Goal: Check status: Check status

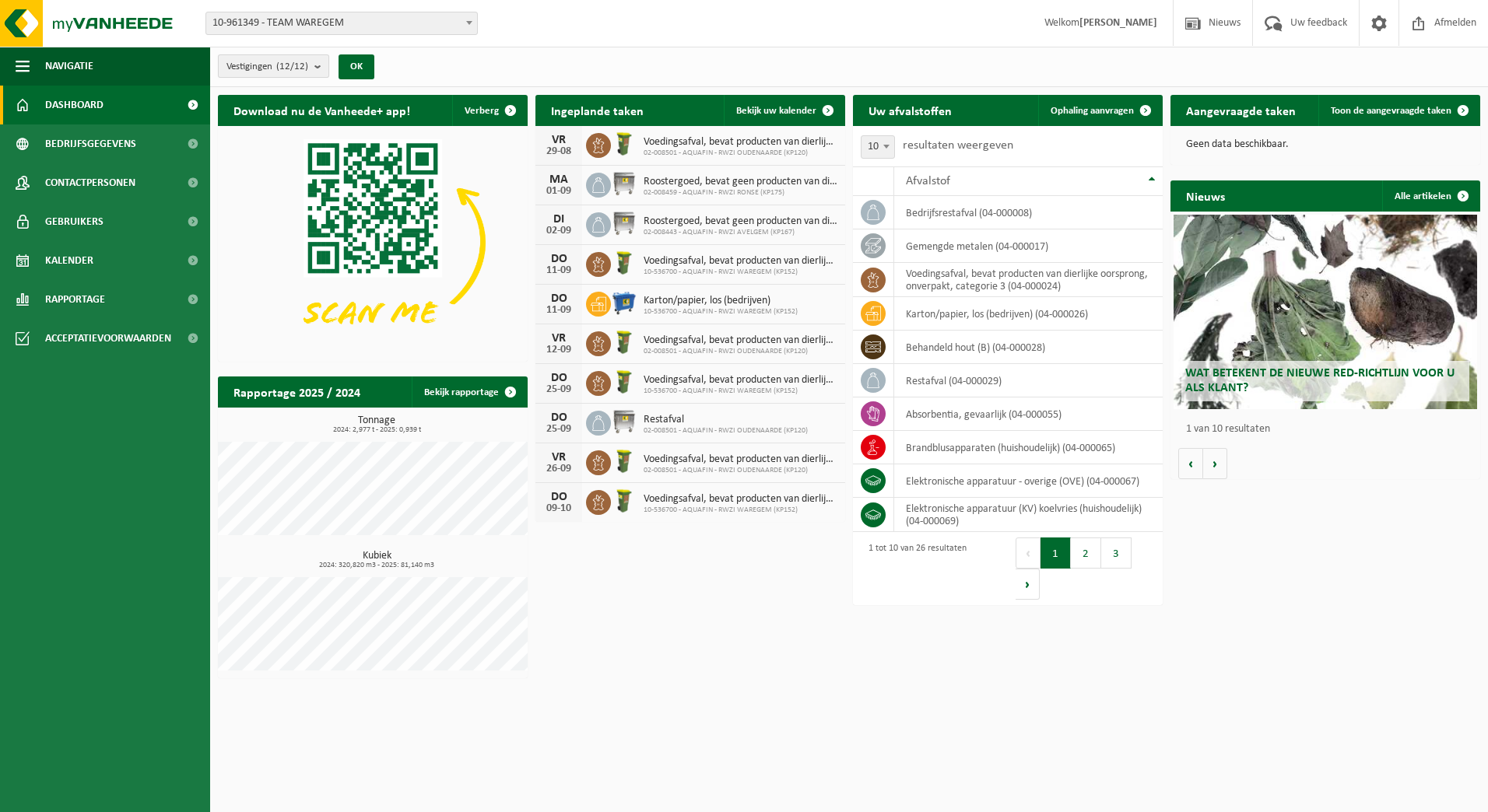
click at [328, 62] on b "submit" at bounding box center [320, 66] width 14 height 22
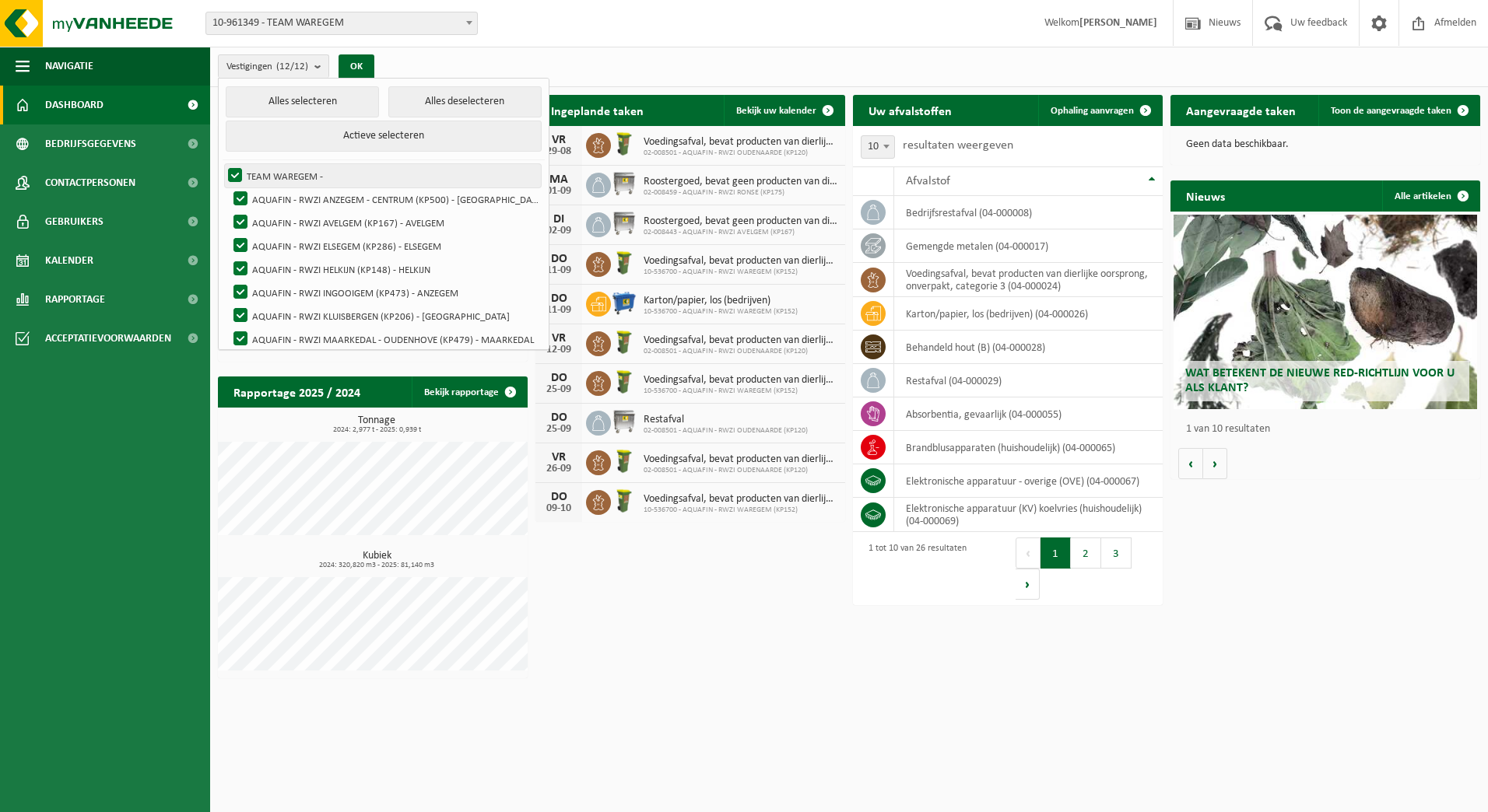
click at [284, 176] on label "TEAM WAREGEM -" at bounding box center [382, 175] width 316 height 24
click at [222, 164] on input "TEAM WAREGEM -" at bounding box center [221, 163] width 1 height 1
checkbox input "false"
click at [290, 191] on label "AQUAFIN - RWZI ANZEGEM - CENTRUM (KP500) - [GEOGRAPHIC_DATA]" at bounding box center [385, 199] width 311 height 24
click at [228, 187] on input "AQUAFIN - RWZI ANZEGEM - CENTRUM (KP500) - [GEOGRAPHIC_DATA]" at bounding box center [227, 187] width 1 height 1
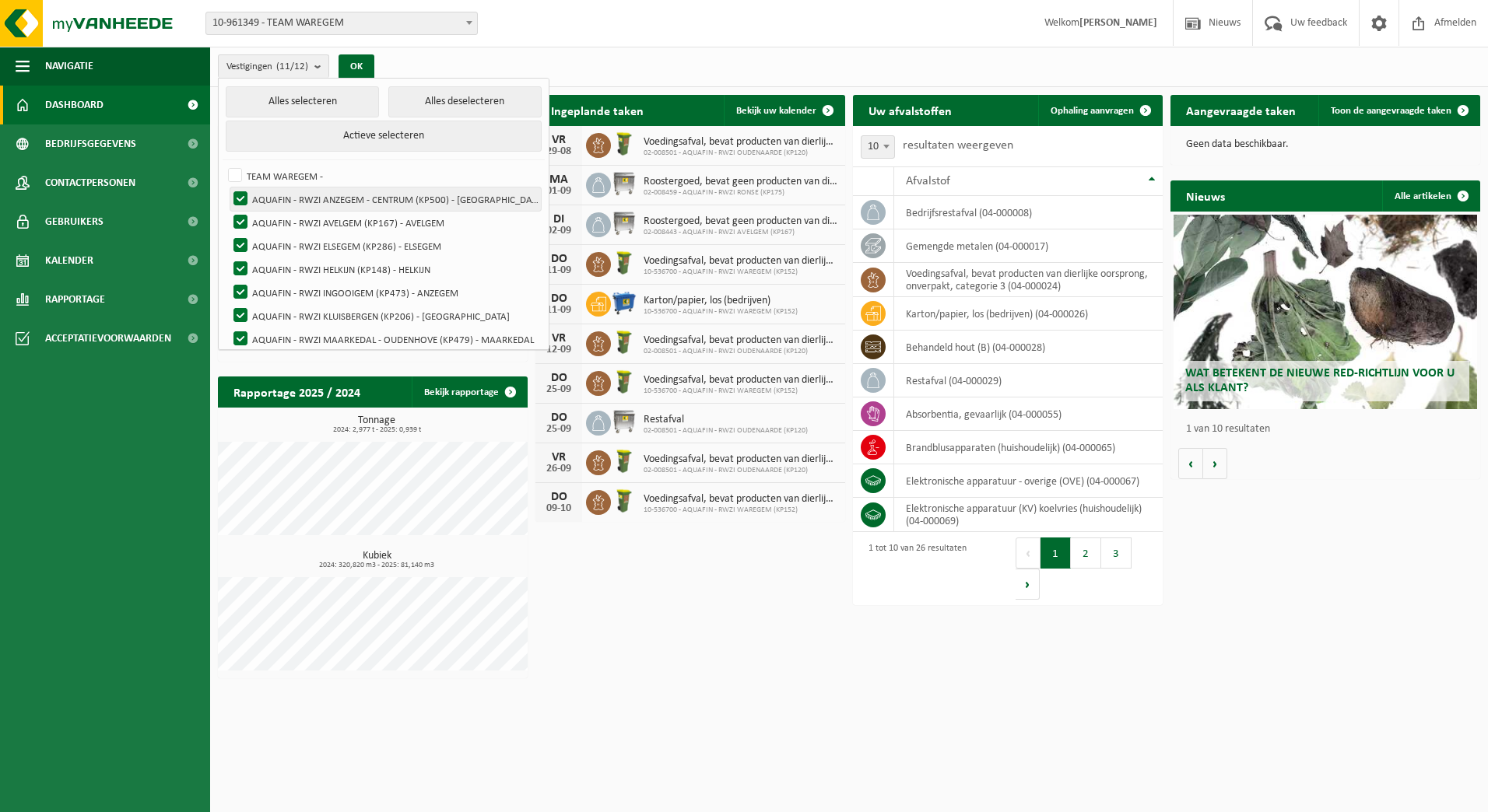
checkbox input "false"
click at [294, 217] on label "AQUAFIN - RWZI AVELGEM (KP167) - AVELGEM" at bounding box center [385, 222] width 311 height 24
click at [228, 211] on input "AQUAFIN - RWZI AVELGEM (KP167) - AVELGEM" at bounding box center [227, 210] width 1 height 1
checkbox input "false"
click at [298, 238] on label "AQUAFIN - RWZI ELSEGEM (KP286) - ELSEGEM" at bounding box center [385, 246] width 311 height 24
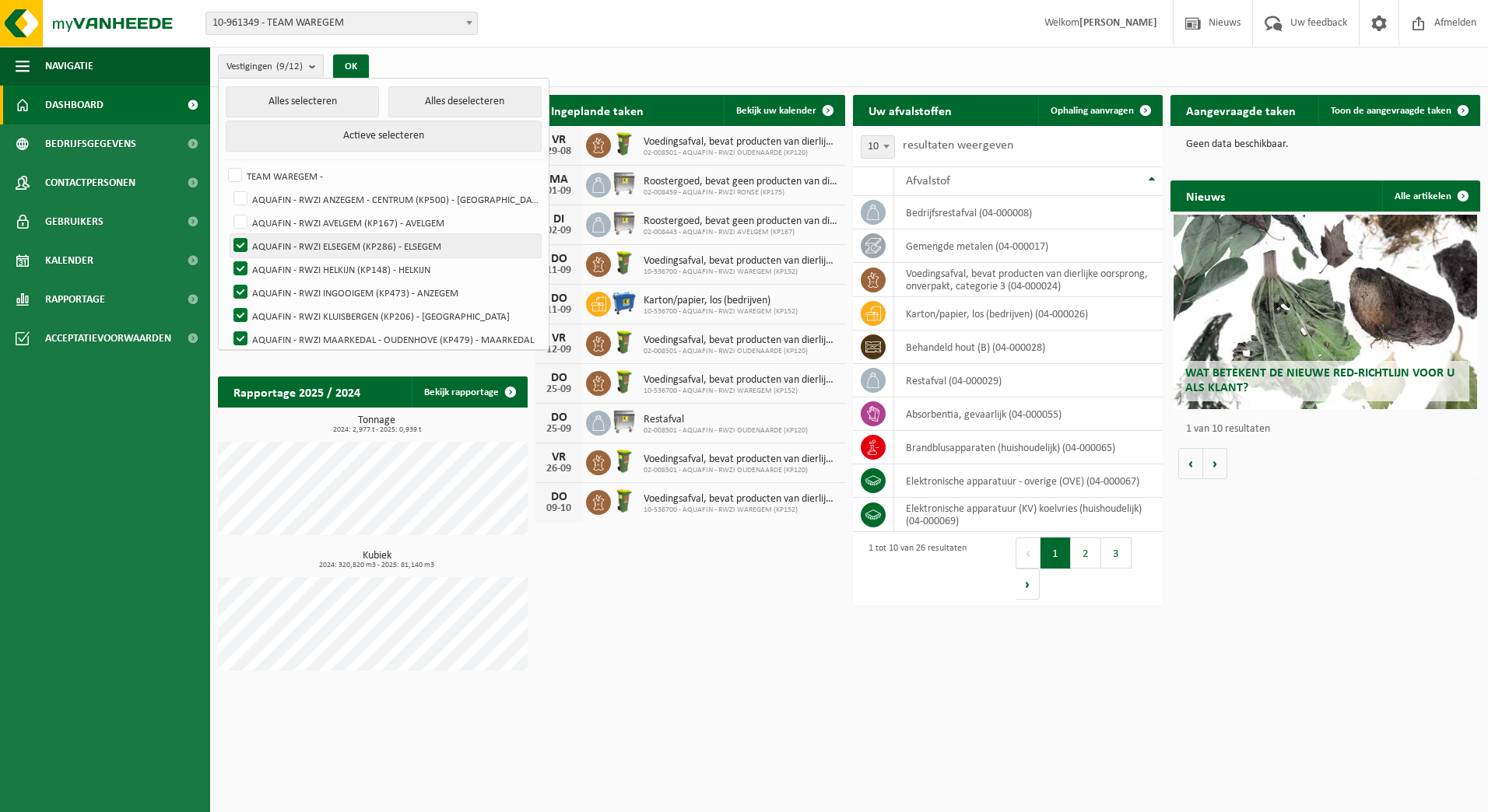
click at [228, 234] on input "AQUAFIN - RWZI ELSEGEM (KP286) - ELSEGEM" at bounding box center [227, 234] width 1 height 1
checkbox input "false"
click at [301, 263] on label "AQUAFIN - RWZI HELKIJN (KP148) - HELKIJN" at bounding box center [385, 269] width 311 height 24
click at [228, 257] on input "AQUAFIN - RWZI HELKIJN (KP148) - HELKIJN" at bounding box center [227, 256] width 1 height 1
checkbox input "false"
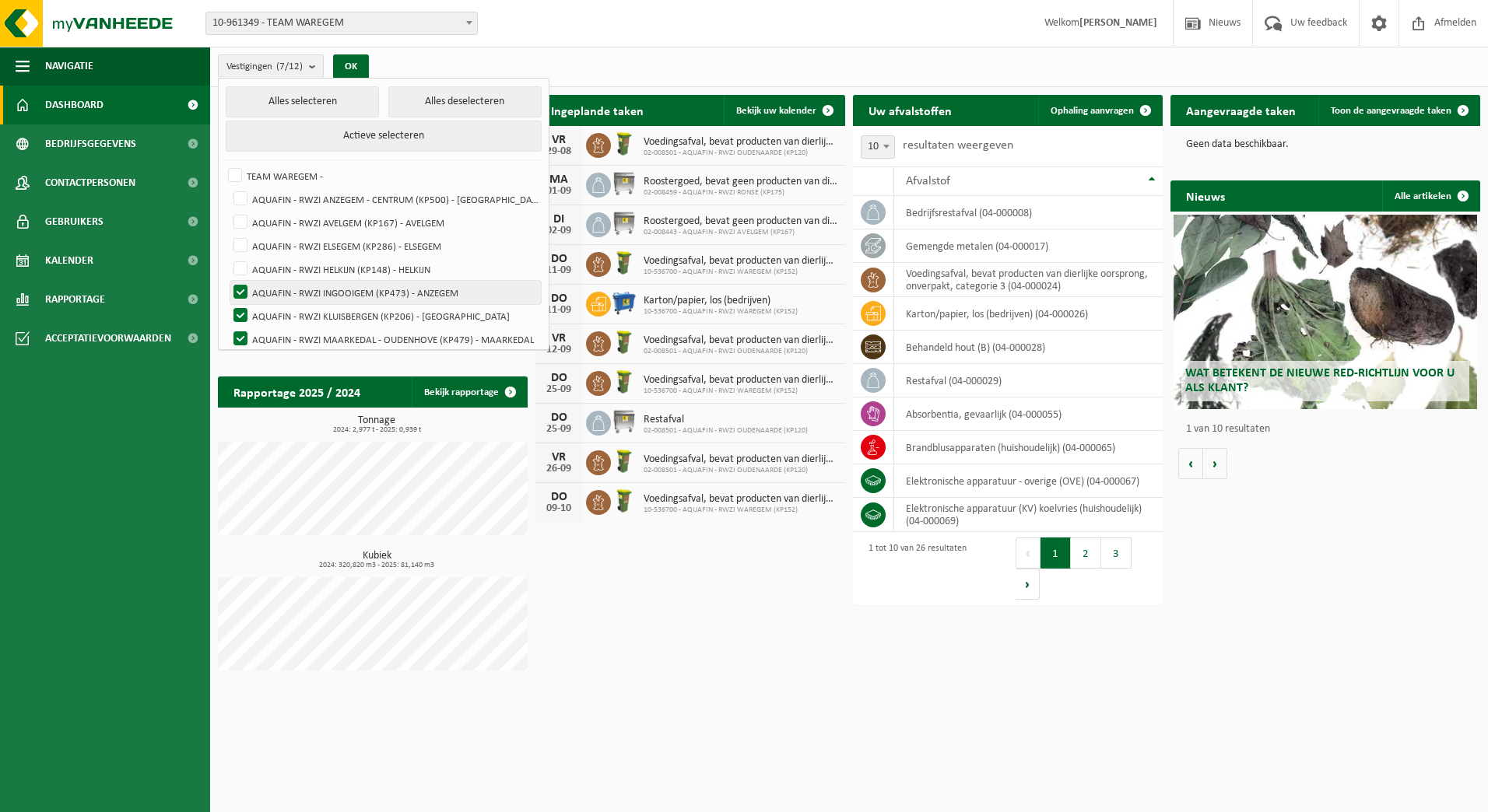
click at [307, 291] on label "AQUAFIN - RWZI INGOOIGEM (KP473) - ANZEGEM" at bounding box center [385, 292] width 311 height 24
click at [228, 281] on input "AQUAFIN - RWZI INGOOIGEM (KP473) - ANZEGEM" at bounding box center [227, 280] width 1 height 1
checkbox input "false"
click at [312, 310] on label "AQUAFIN - RWZI KLUISBERGEN (KP206) - [GEOGRAPHIC_DATA]" at bounding box center [385, 316] width 311 height 24
click at [228, 304] on input "AQUAFIN - RWZI KLUISBERGEN (KP206) - [GEOGRAPHIC_DATA]" at bounding box center [227, 303] width 1 height 1
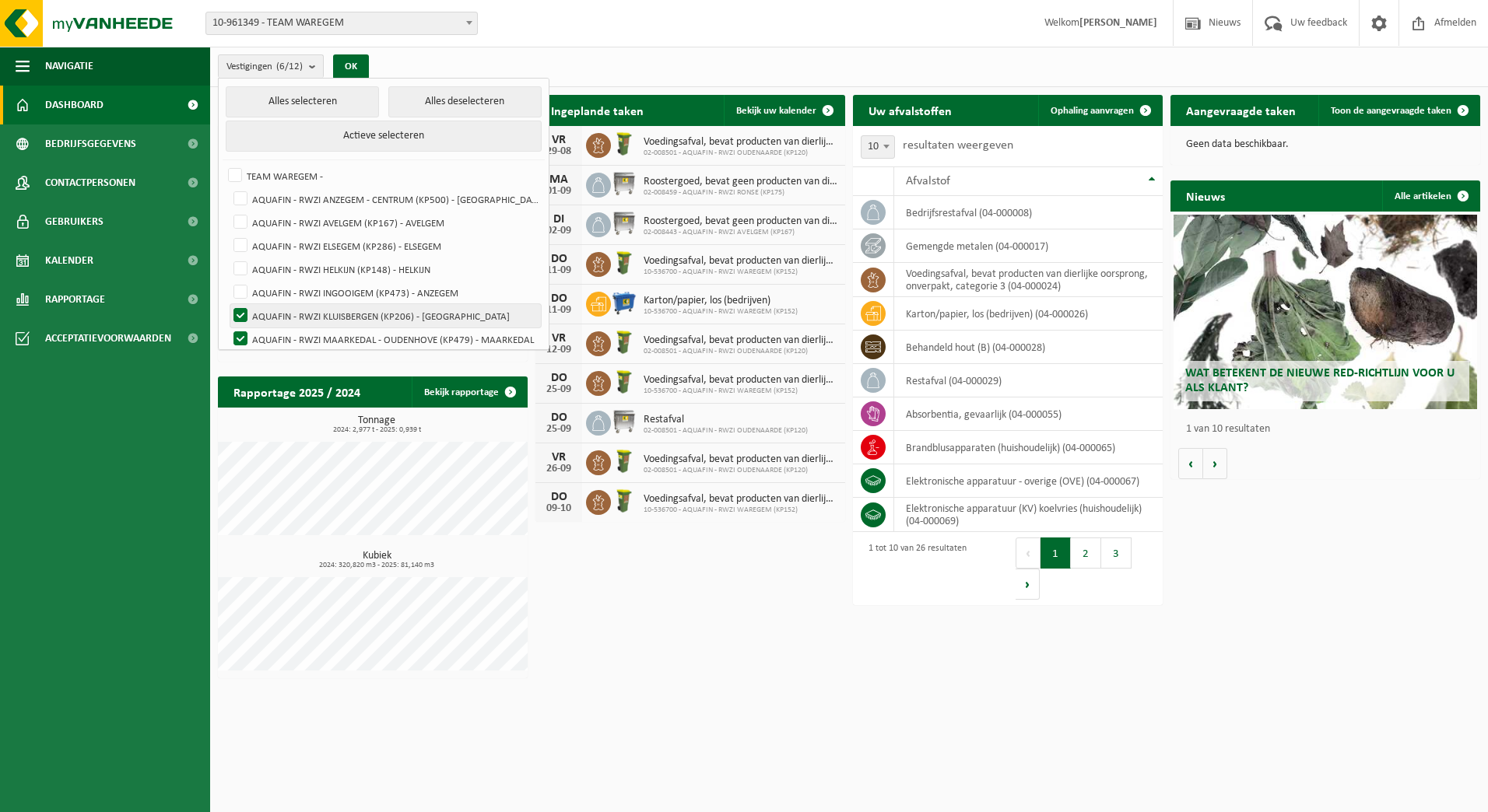
checkbox input "false"
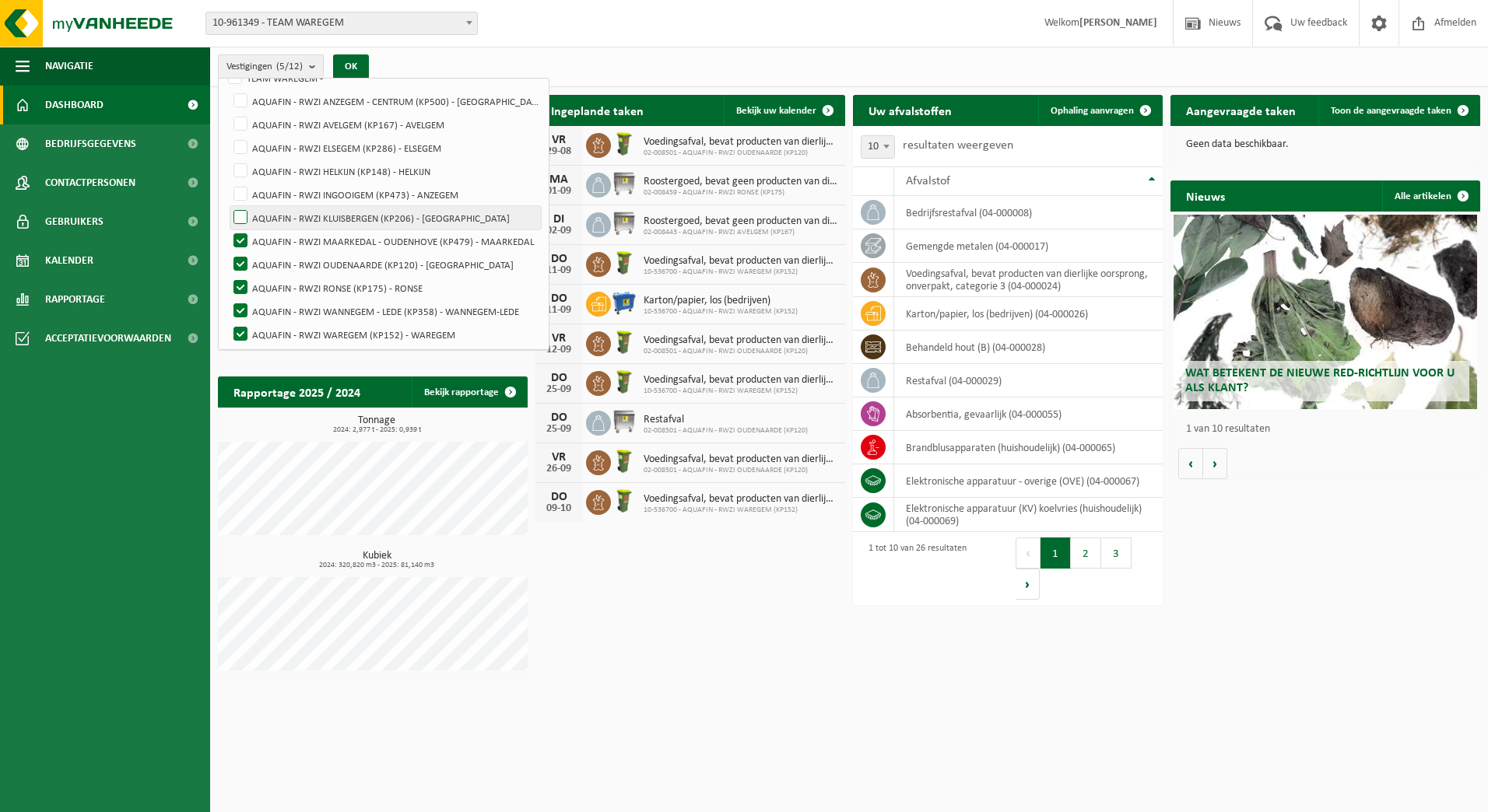
scroll to position [101, 0]
click at [318, 240] on label "AQUAFIN - RWZI MAARKEDAL - OUDENHOVE (KP479) - MAARKEDAL" at bounding box center [385, 238] width 311 height 24
click at [228, 226] on input "AQUAFIN - RWZI MAARKEDAL - OUDENHOVE (KP479) - MAARKEDAL" at bounding box center [227, 226] width 1 height 1
checkbox input "false"
click at [319, 263] on label "AQUAFIN - RWZI OUDENAARDE (KP120) - [GEOGRAPHIC_DATA]" at bounding box center [385, 261] width 311 height 24
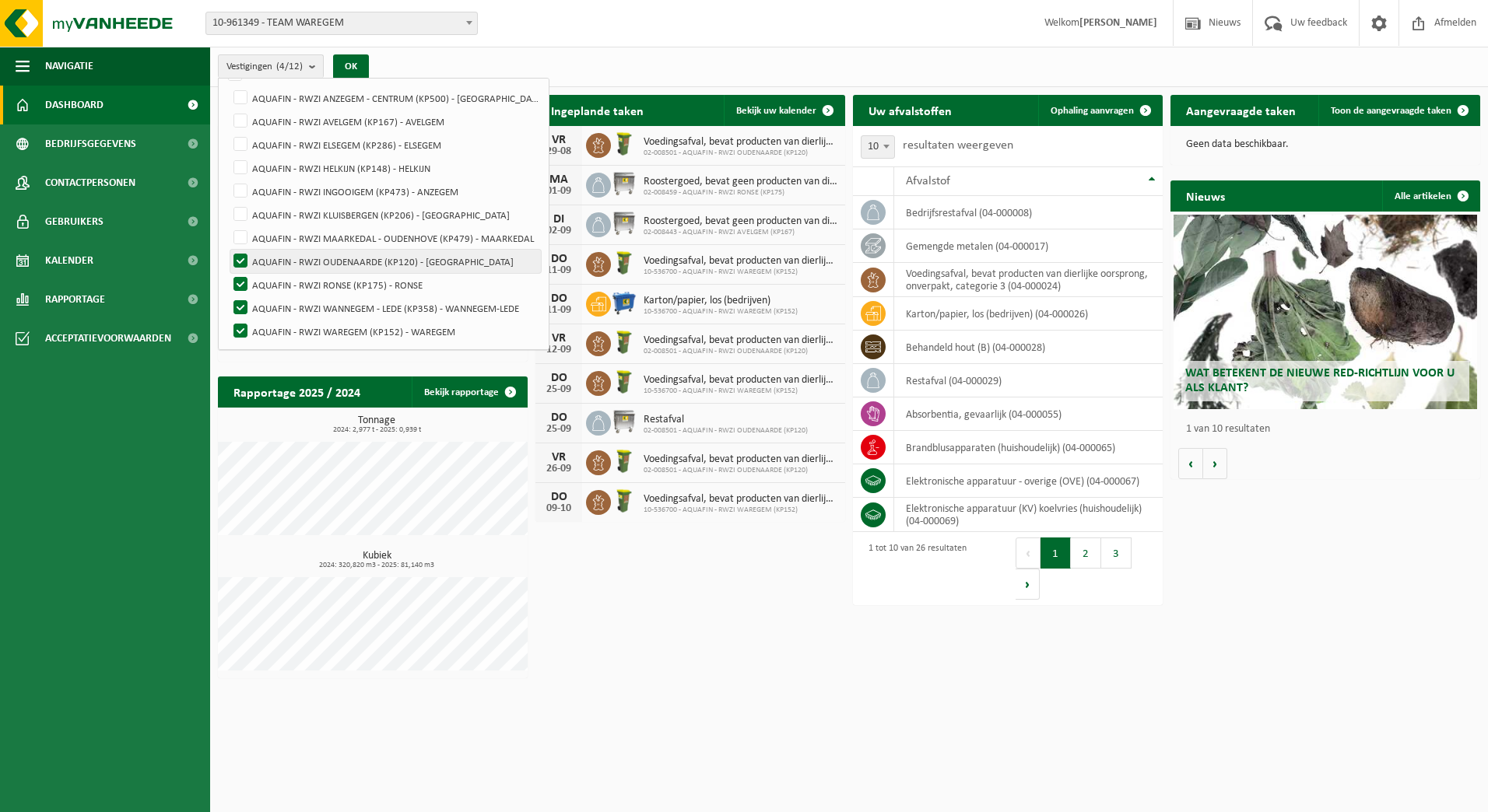
click at [228, 250] on input "AQUAFIN - RWZI OUDENAARDE (KP120) - [GEOGRAPHIC_DATA]" at bounding box center [227, 249] width 1 height 1
checkbox input "false"
click at [321, 278] on label "AQUAFIN - RWZI RONSE (KP175) - RONSE" at bounding box center [385, 285] width 311 height 24
click at [228, 273] on input "AQUAFIN - RWZI RONSE (KP175) - RONSE" at bounding box center [227, 273] width 1 height 1
checkbox input "false"
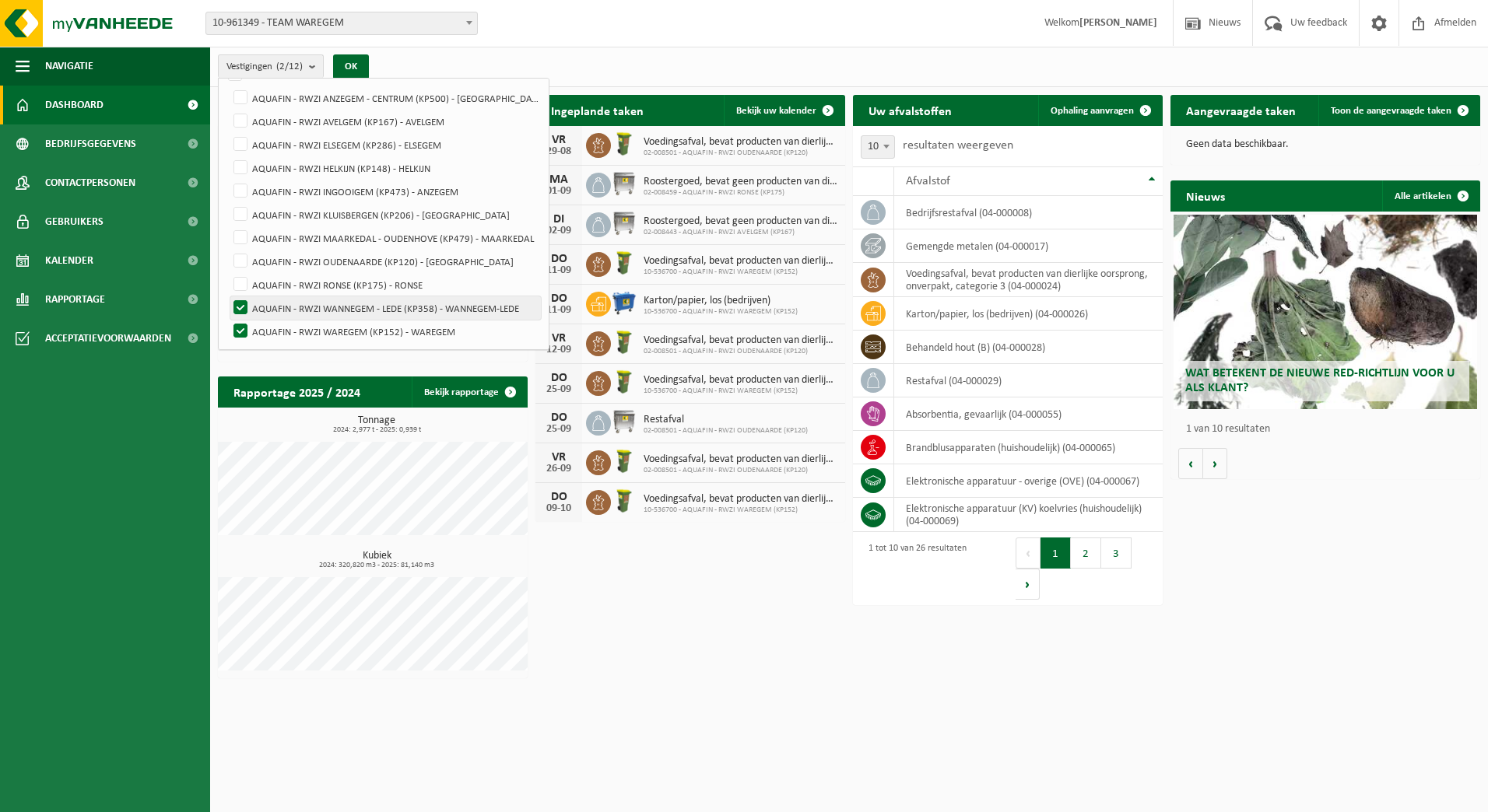
click at [321, 301] on label "AQUAFIN - RWZI WANNEGEM - LEDE (KP358) - WANNEGEM-LEDE" at bounding box center [385, 307] width 311 height 24
click at [228, 296] on input "AQUAFIN - RWZI WANNEGEM - LEDE (KP358) - WANNEGEM-LEDE" at bounding box center [227, 295] width 1 height 1
checkbox input "false"
click at [351, 61] on button "OK" at bounding box center [350, 67] width 36 height 25
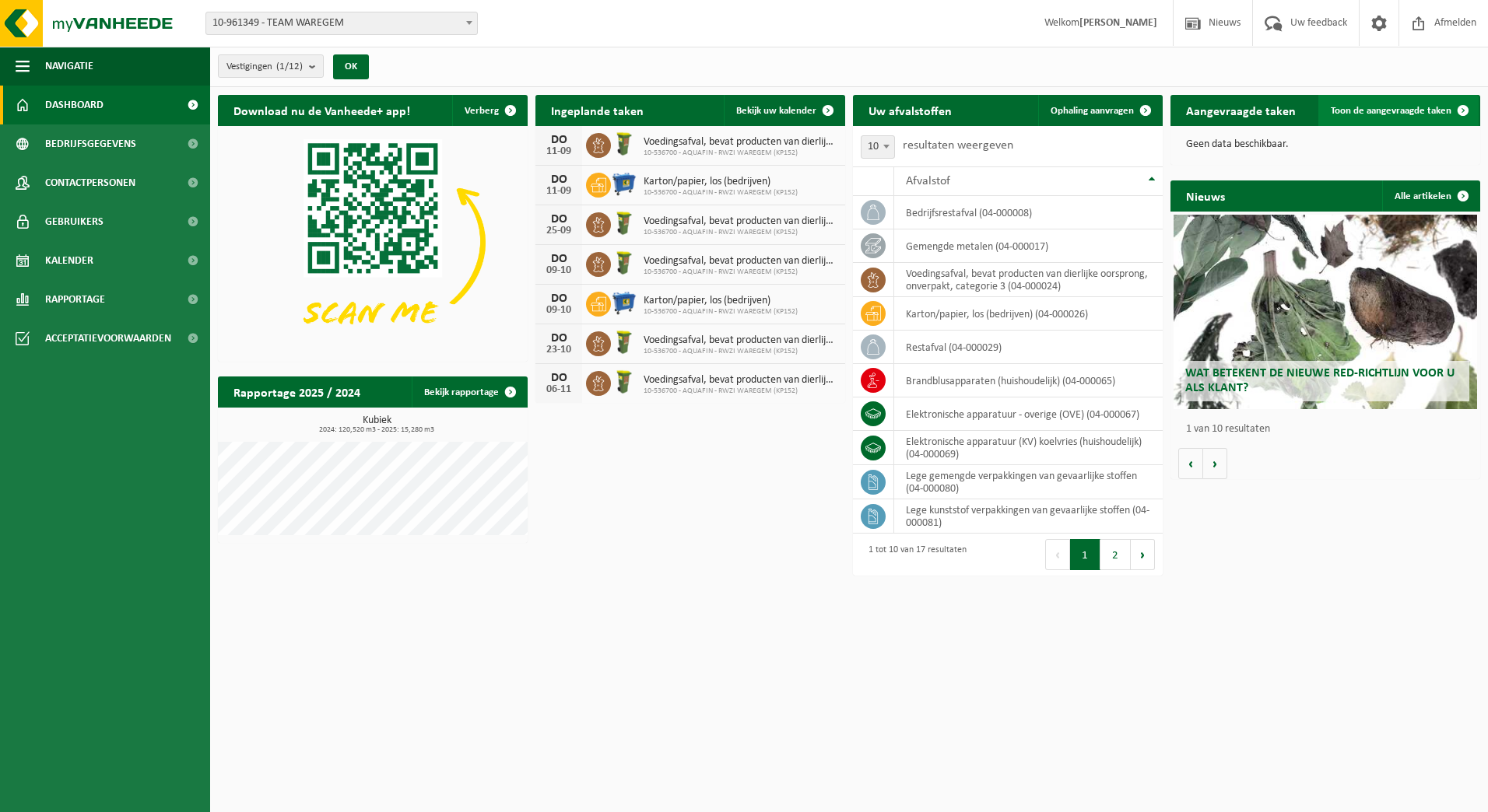
click at [1410, 109] on span "Toon de aangevraagde taken" at bounding box center [1391, 110] width 121 height 10
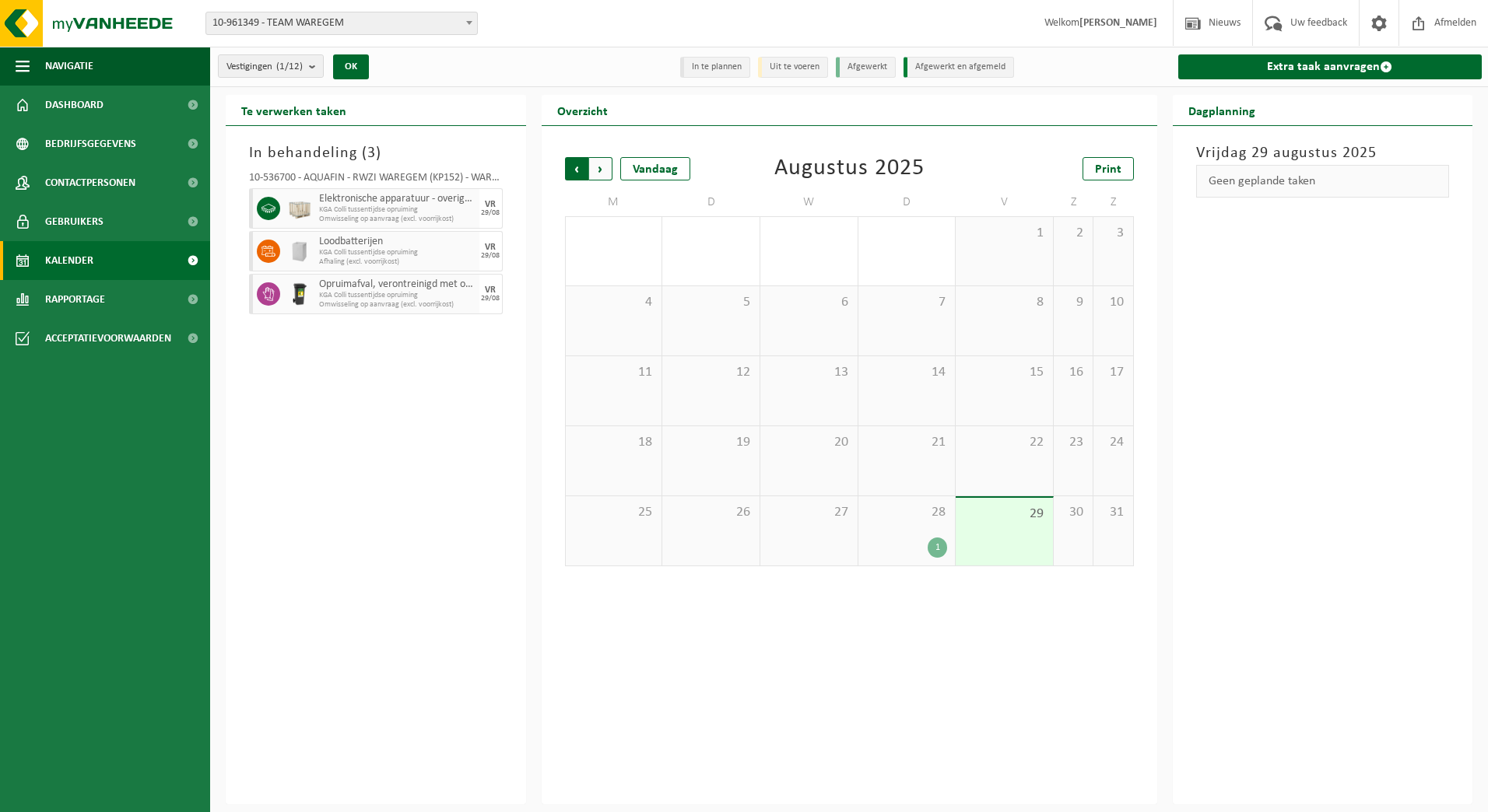
click at [599, 167] on span "Volgende" at bounding box center [600, 169] width 24 height 24
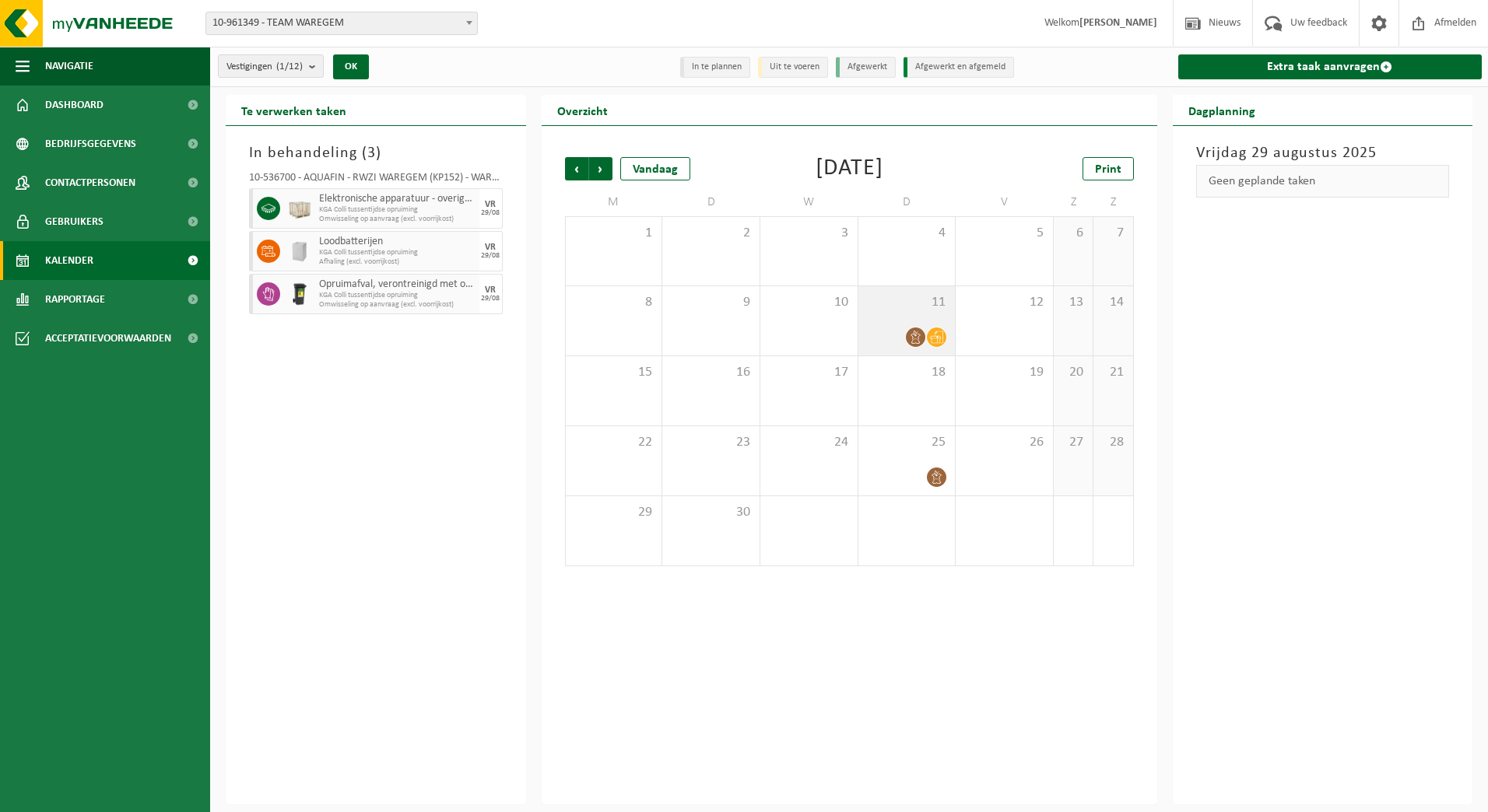
click at [920, 332] on icon at bounding box center [915, 337] width 13 height 13
